Goal: Communication & Community: Ask a question

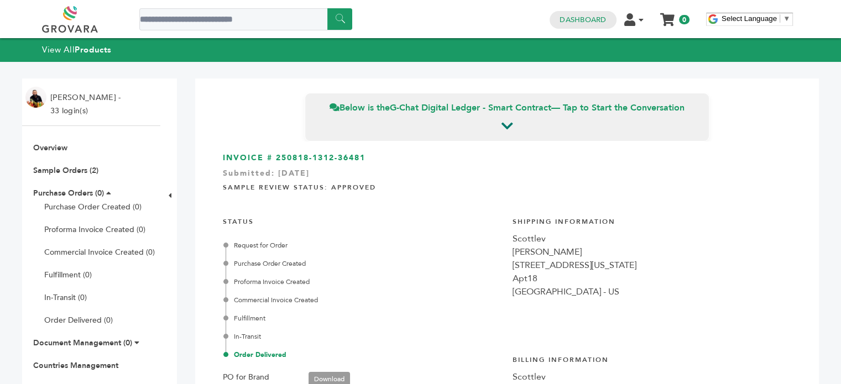
scroll to position [1815, 0]
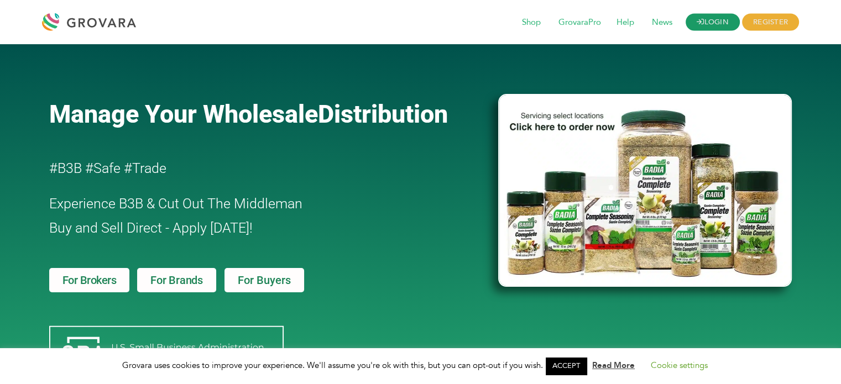
click at [717, 26] on link "LOGIN" at bounding box center [713, 22] width 54 height 17
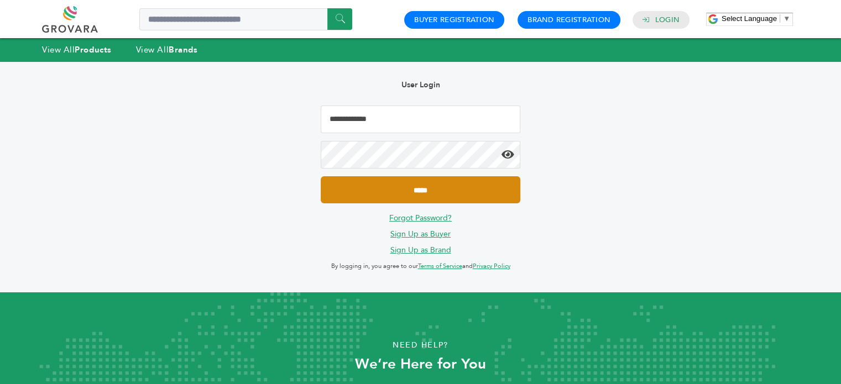
type input "**********"
click at [420, 192] on input "*****" at bounding box center [420, 189] width 199 height 27
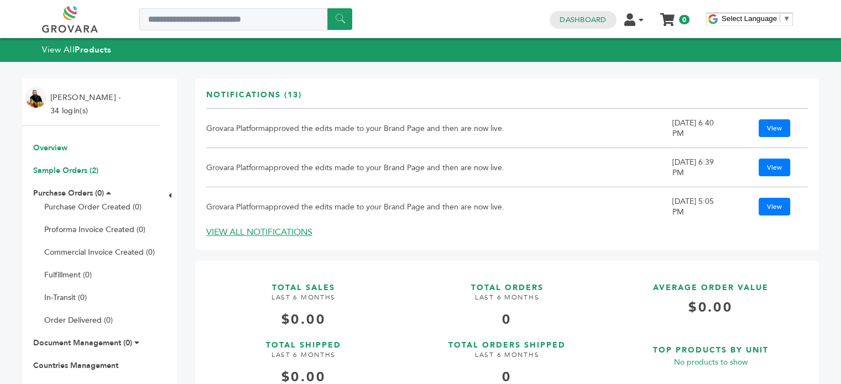
click at [88, 174] on link "Sample Orders (2)" at bounding box center [65, 170] width 65 height 11
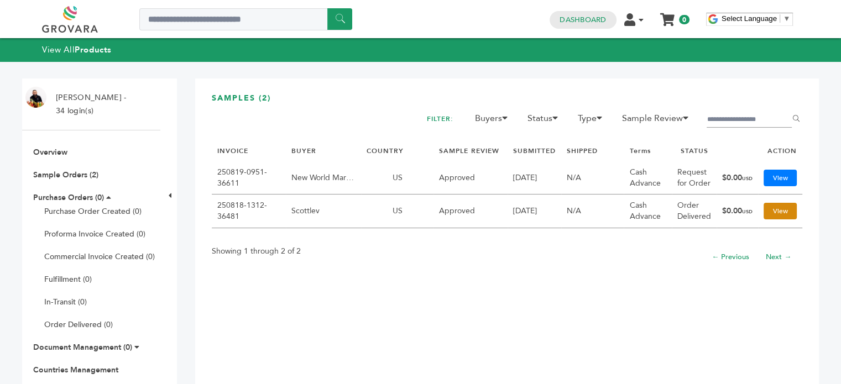
click at [777, 209] on link "View" at bounding box center [780, 211] width 33 height 17
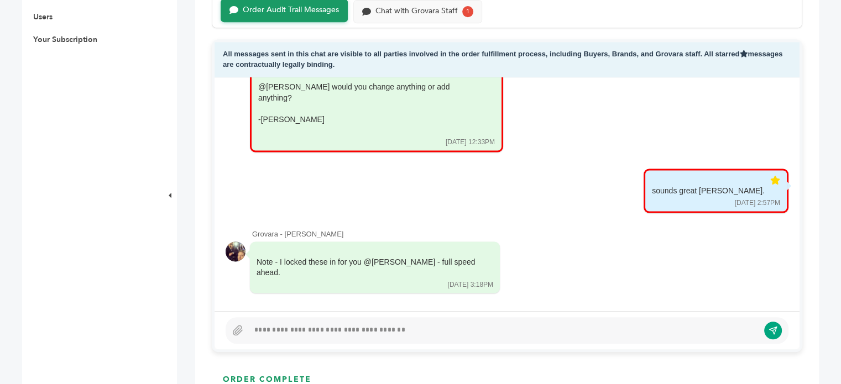
scroll to position [453, 0]
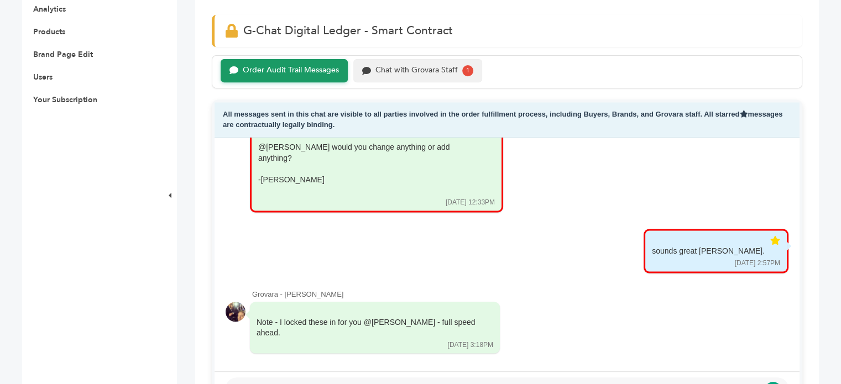
click at [411, 68] on div "Chat with Grovara Staff" at bounding box center [417, 70] width 82 height 9
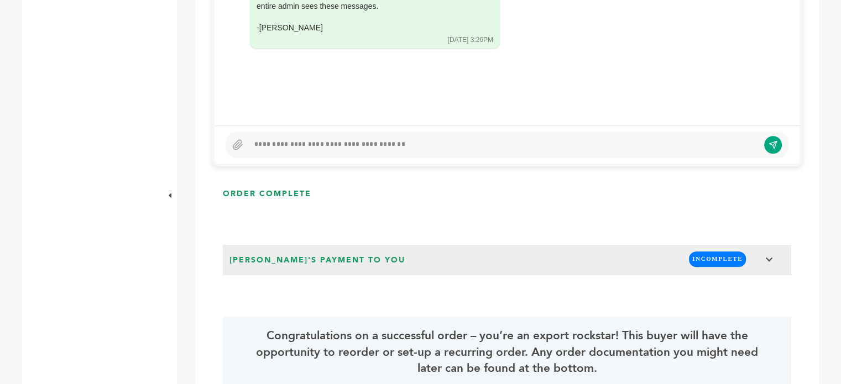
scroll to position [700, 0]
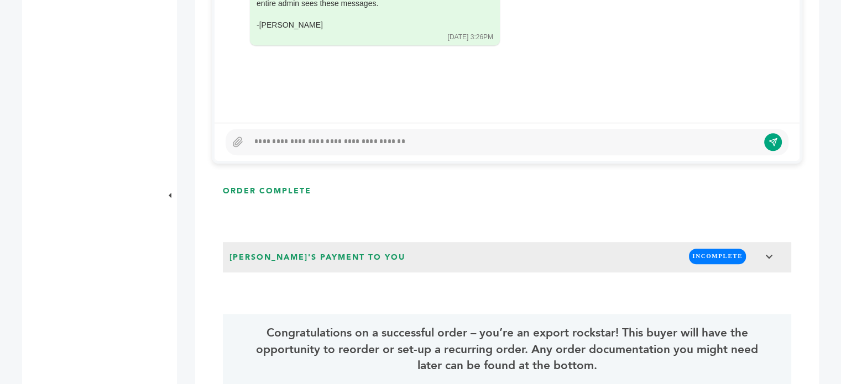
click at [285, 137] on div at bounding box center [504, 142] width 510 height 13
click at [764, 136] on button "submit" at bounding box center [765, 142] width 19 height 19
